Goal: Navigation & Orientation: Find specific page/section

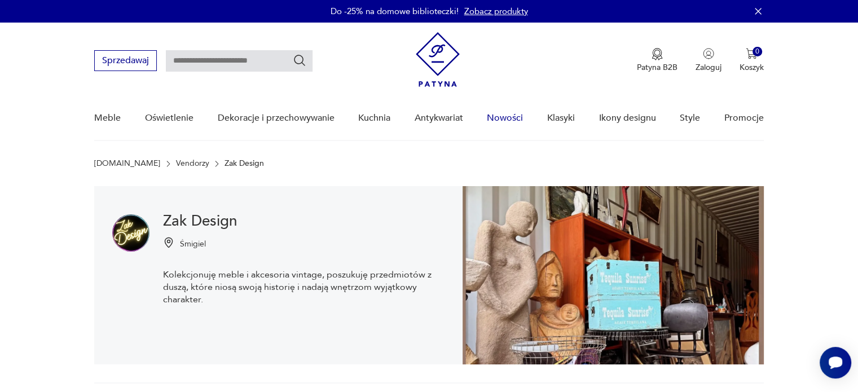
click at [511, 117] on link "Nowości" at bounding box center [505, 117] width 36 height 43
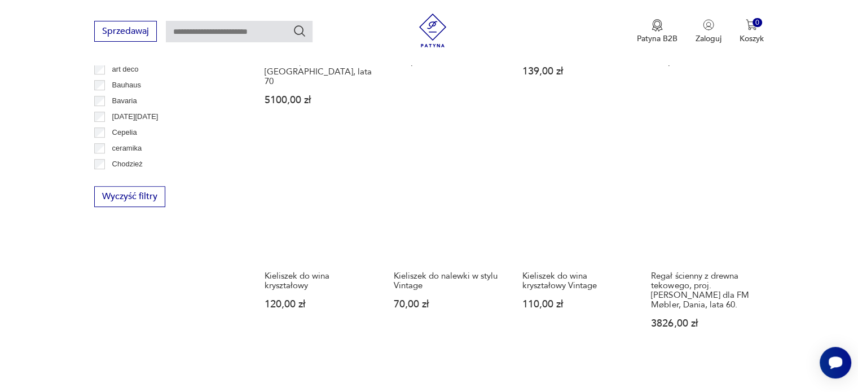
scroll to position [620, 0]
